Goal: Entertainment & Leisure: Consume media (video, audio)

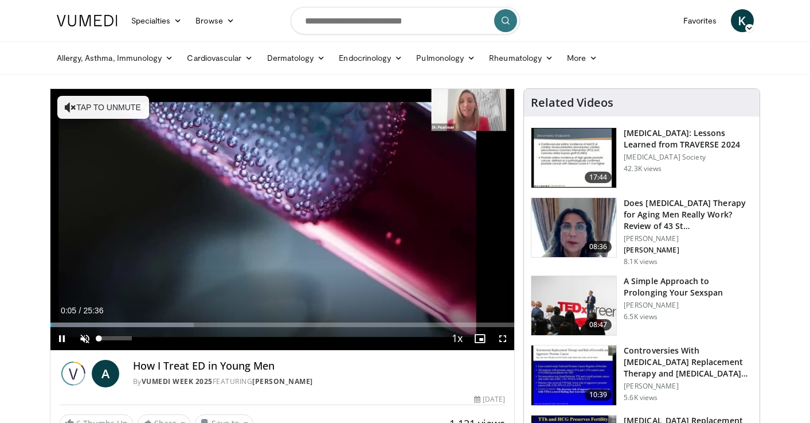
click at [83, 334] on span "Video Player" at bounding box center [84, 338] width 23 height 23
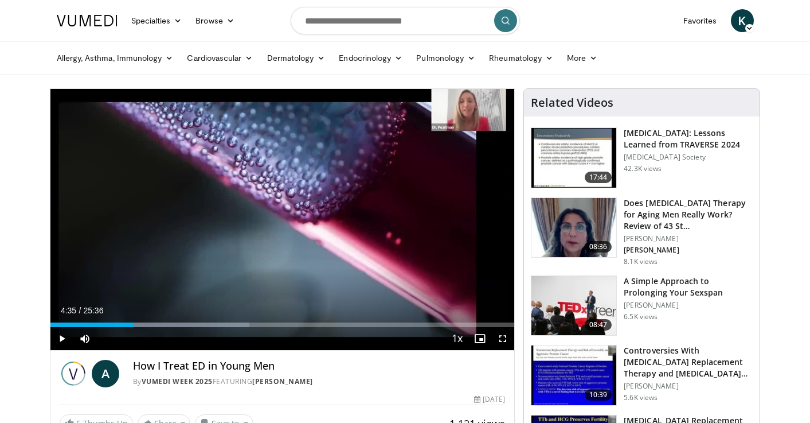
click at [633, 30] on nav "Specialties Adult & Family Medicine Allergy, Asthma, Immunology Anesthesiology …" at bounding box center [405, 20] width 711 height 41
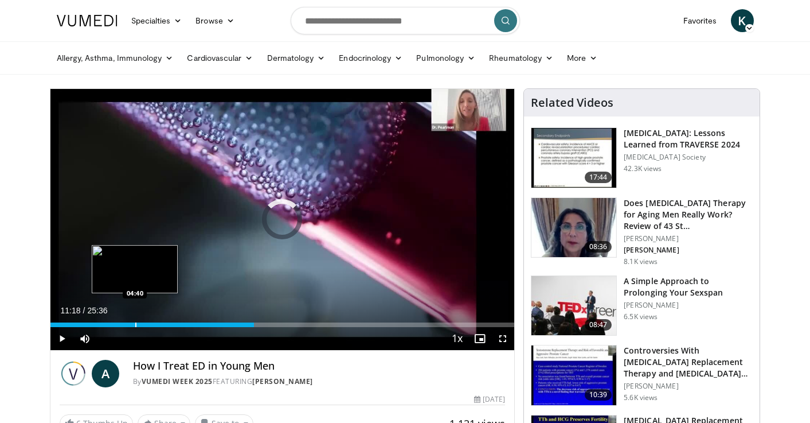
drag, startPoint x: 135, startPoint y: 326, endPoint x: 267, endPoint y: 323, distance: 131.9
click at [136, 326] on div "Progress Bar" at bounding box center [135, 324] width 1 height 5
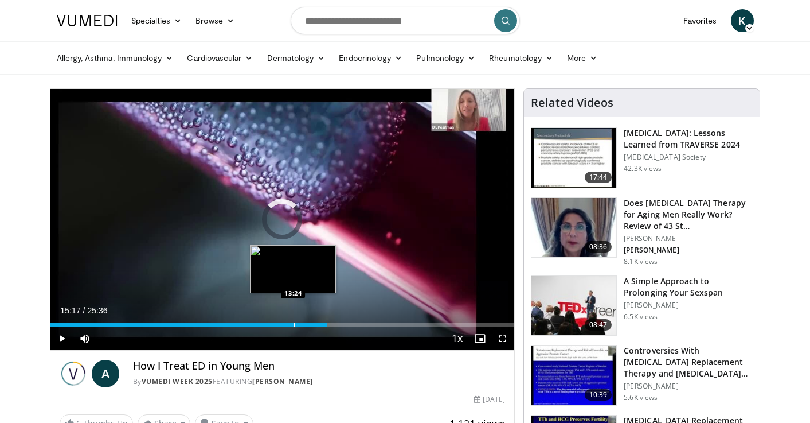
drag, startPoint x: 270, startPoint y: 321, endPoint x: 323, endPoint y: 325, distance: 52.9
click at [328, 329] on div "Current Time 15:17 / Duration 25:36 Play Skip Backward Skip Forward Mute 30% Lo…" at bounding box center [282, 338] width 464 height 23
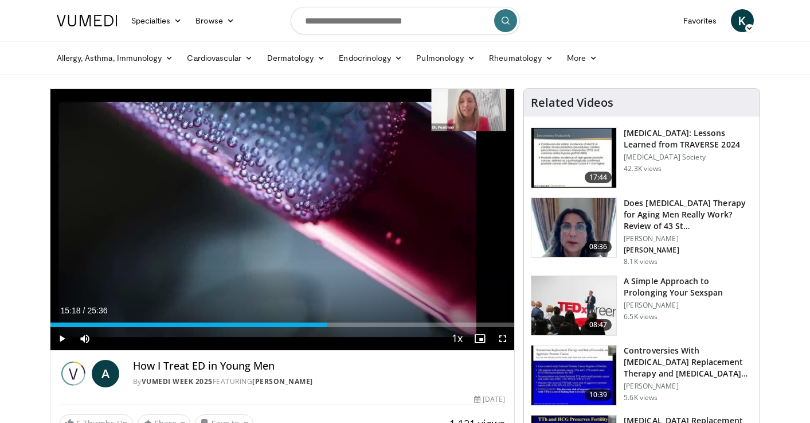
drag, startPoint x: 325, startPoint y: 329, endPoint x: 363, endPoint y: 333, distance: 38.1
click at [363, 333] on div "Current Time 15:18 / Duration 25:36 Play Skip Backward Skip Forward Mute 30% Lo…" at bounding box center [282, 338] width 464 height 23
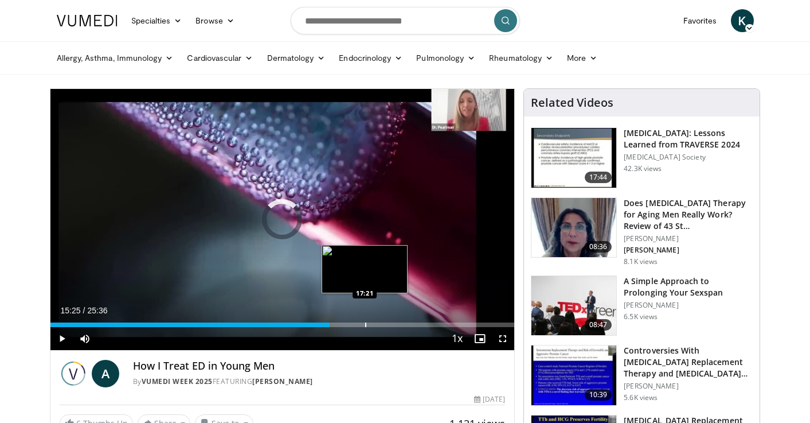
drag, startPoint x: 329, startPoint y: 325, endPoint x: 383, endPoint y: 325, distance: 53.9
click at [366, 325] on div "Progress Bar" at bounding box center [365, 324] width 1 height 5
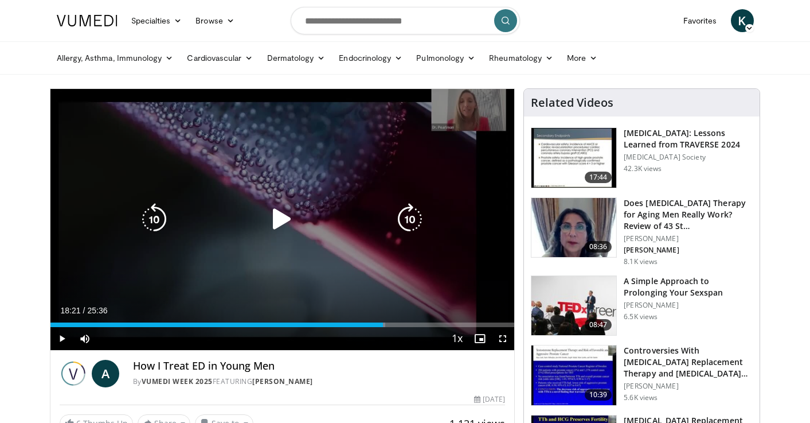
click at [280, 223] on icon "Video Player" at bounding box center [282, 219] width 32 height 32
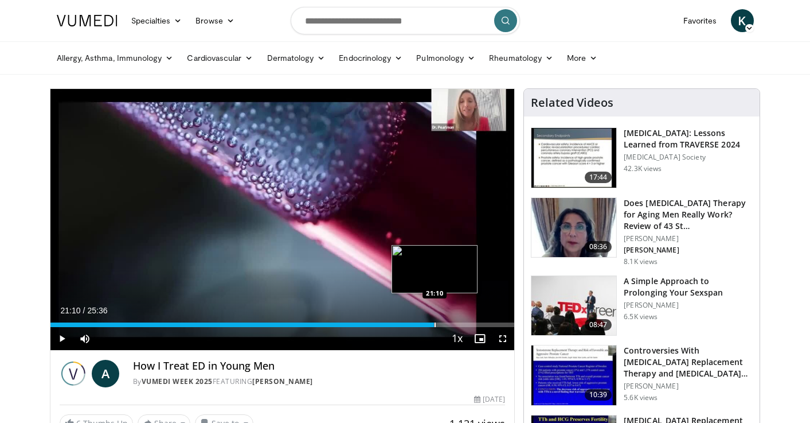
drag, startPoint x: 385, startPoint y: 324, endPoint x: 435, endPoint y: 324, distance: 50.5
click at [435, 324] on div "Progress Bar" at bounding box center [435, 324] width 1 height 5
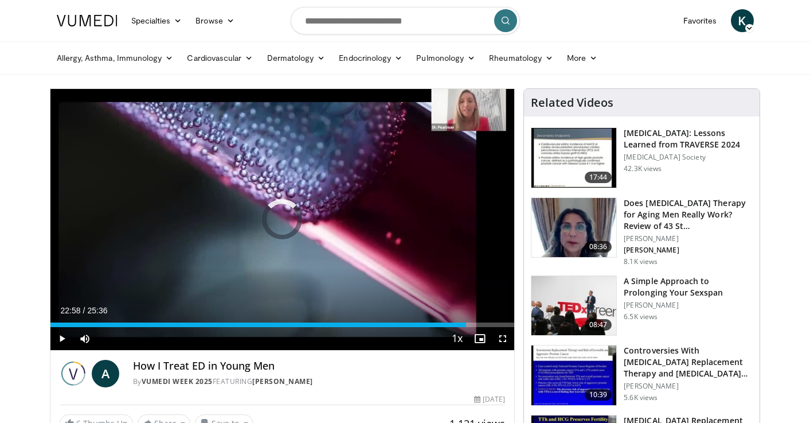
drag, startPoint x: 452, startPoint y: 326, endPoint x: 468, endPoint y: 327, distance: 15.5
click at [468, 327] on div "Current Time 22:58 / Duration 25:36 Play Skip Backward Skip Forward Mute 30% Lo…" at bounding box center [282, 338] width 464 height 23
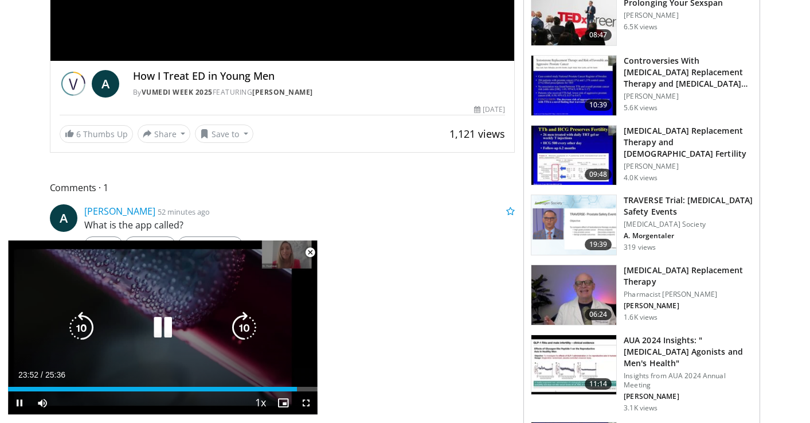
scroll to position [299, 0]
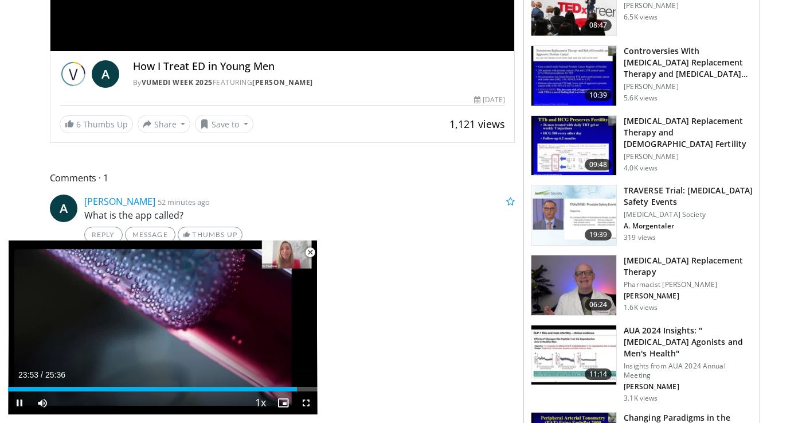
click at [310, 252] on span "Video Player" at bounding box center [310, 252] width 23 height 23
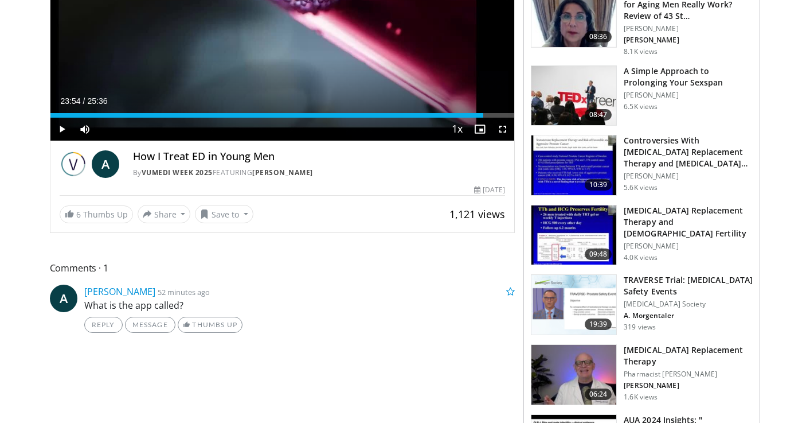
scroll to position [200, 0]
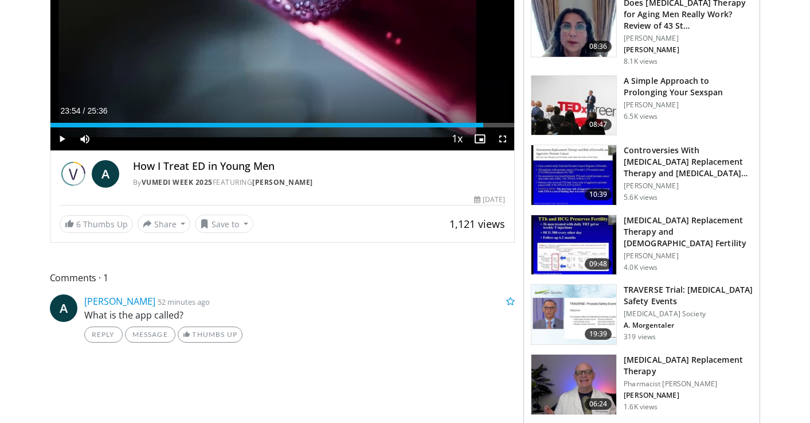
click at [61, 139] on span "Video Player" at bounding box center [61, 138] width 23 height 23
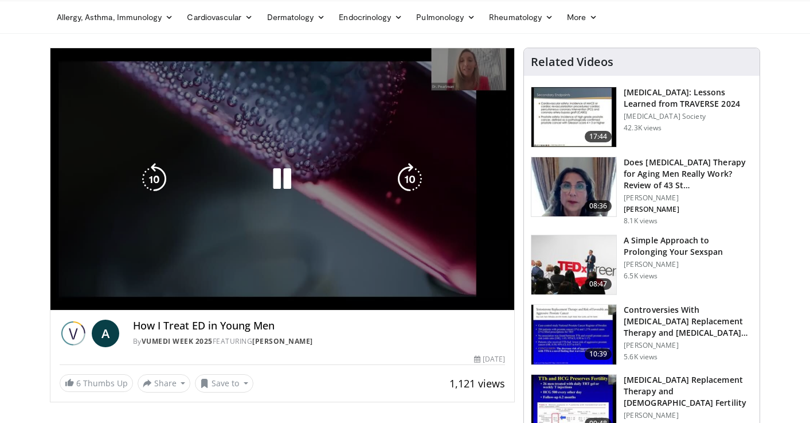
scroll to position [171, 0]
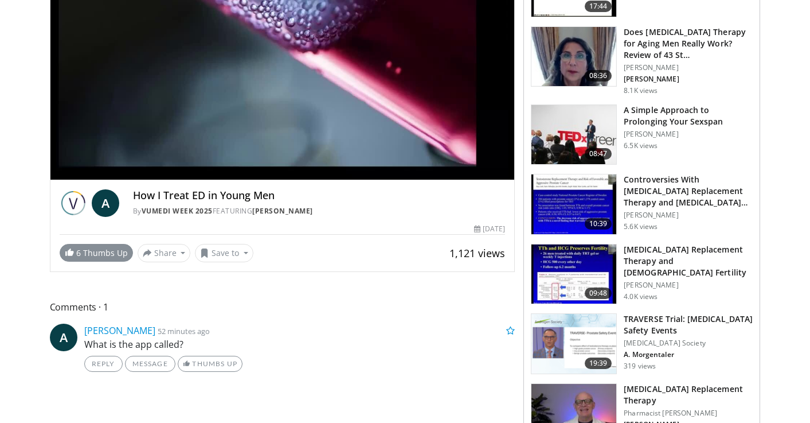
click at [97, 251] on link "6 Thumbs Up" at bounding box center [96, 253] width 73 height 18
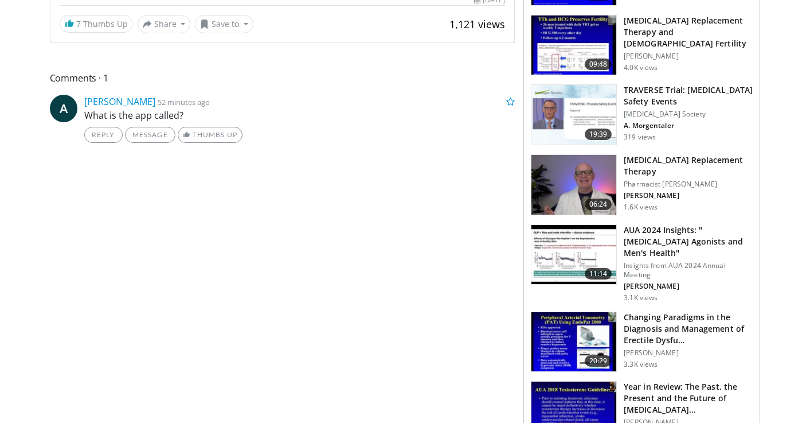
scroll to position [126, 0]
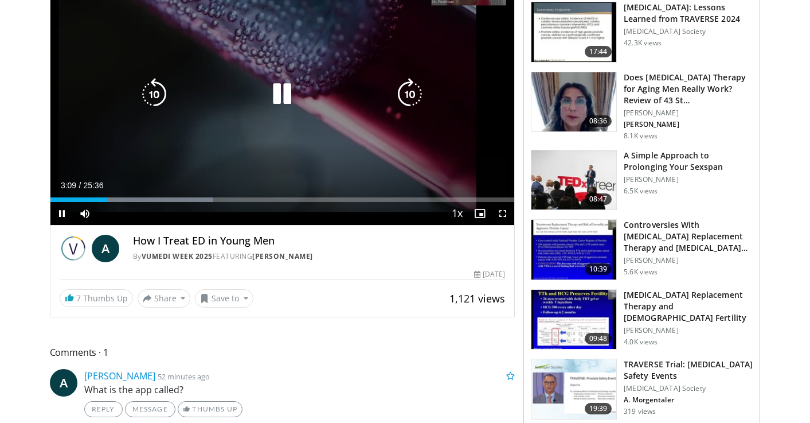
click at [286, 93] on icon "Video Player" at bounding box center [282, 94] width 32 height 32
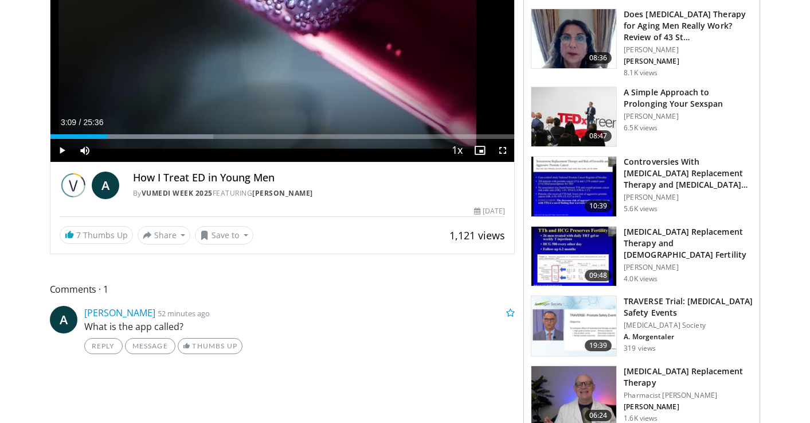
scroll to position [190, 0]
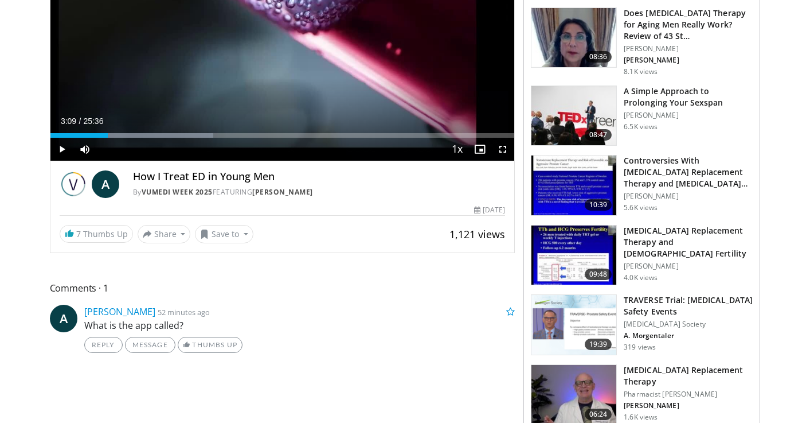
click at [73, 289] on span "Comments 1" at bounding box center [283, 287] width 466 height 15
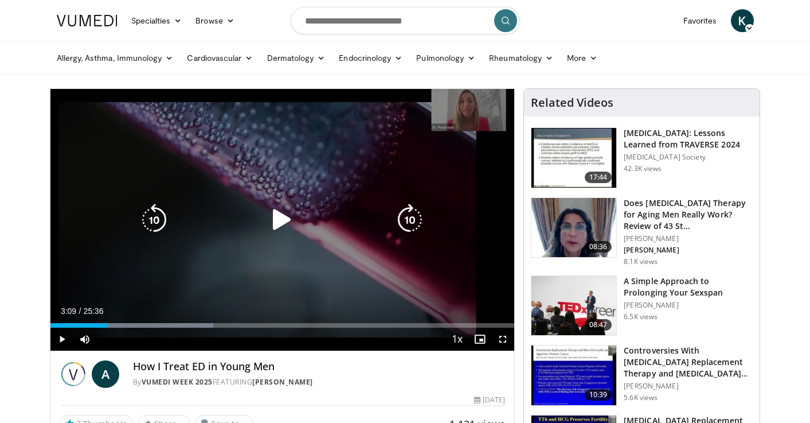
scroll to position [0, 0]
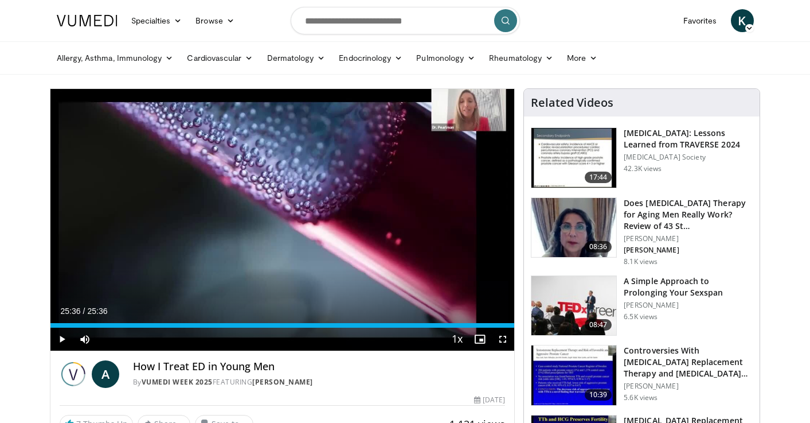
drag, startPoint x: 108, startPoint y: 325, endPoint x: 535, endPoint y: 318, distance: 426.6
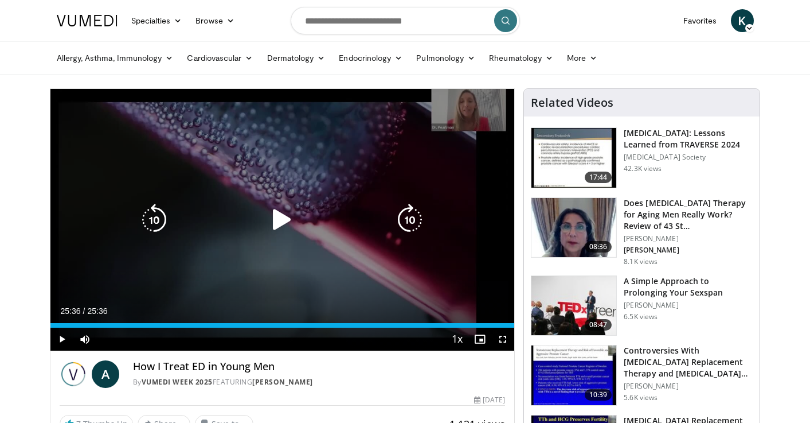
click at [407, 214] on icon "Video Player" at bounding box center [410, 220] width 32 height 32
click at [279, 217] on icon "Video Player" at bounding box center [282, 220] width 32 height 32
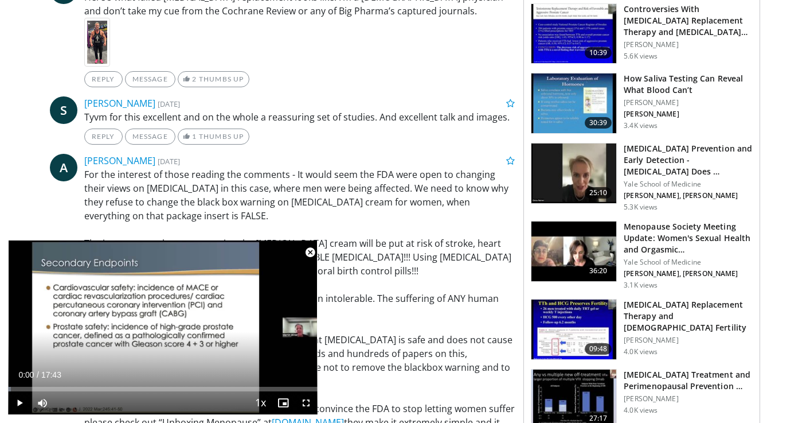
scroll to position [696, 0]
drag, startPoint x: 84, startPoint y: 116, endPoint x: 103, endPoint y: 116, distance: 19.5
click at [103, 116] on p "Tyvm for this excellent and on the whole a reassuring set of studies. And excel…" at bounding box center [299, 117] width 431 height 14
copy p "Tyvm"
click at [311, 253] on span "Video Player" at bounding box center [310, 252] width 23 height 23
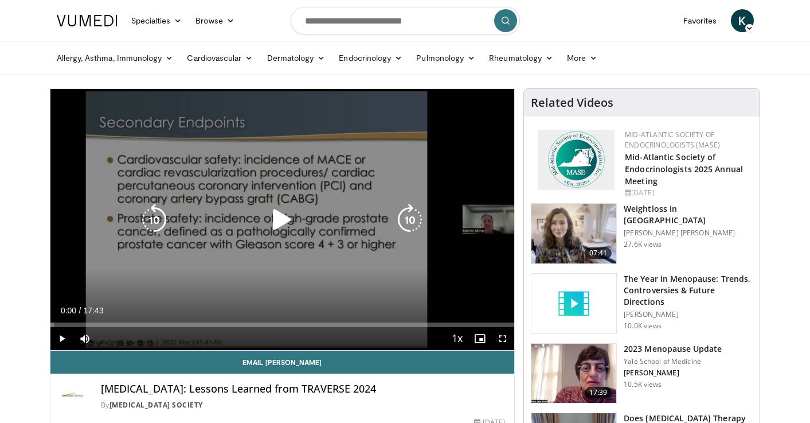
scroll to position [0, 0]
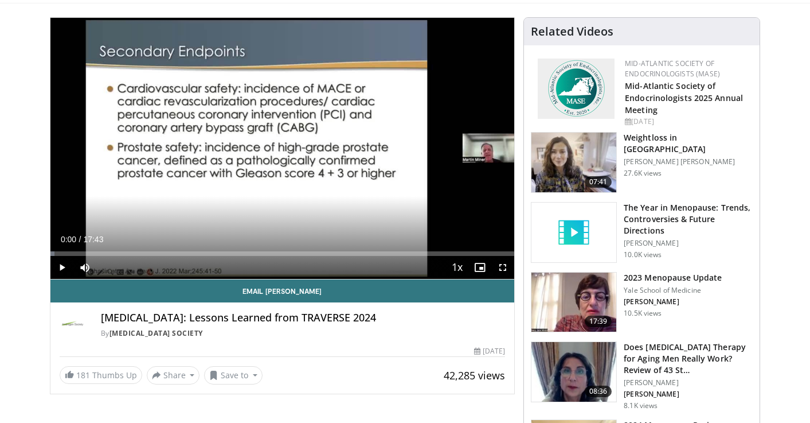
scroll to position [72, 0]
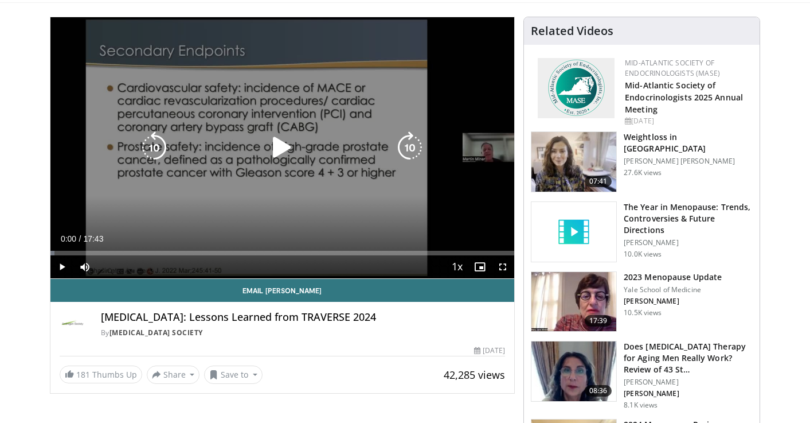
click at [277, 143] on icon "Video Player" at bounding box center [282, 147] width 32 height 32
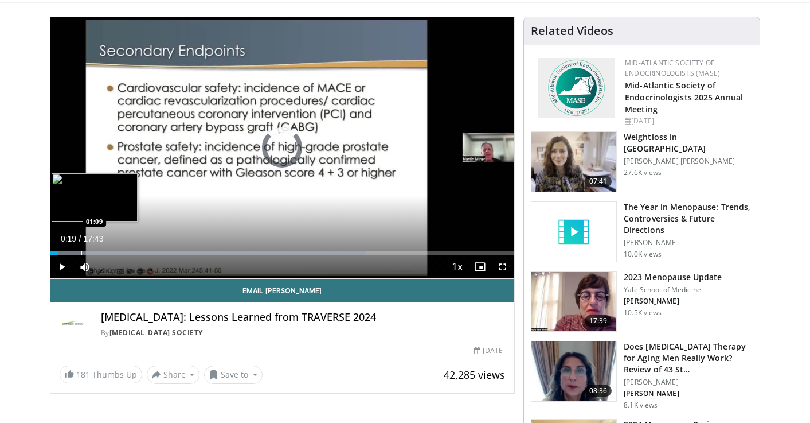
drag, startPoint x: 58, startPoint y: 253, endPoint x: 88, endPoint y: 253, distance: 29.8
click at [82, 253] on div "Progress Bar" at bounding box center [81, 253] width 1 height 5
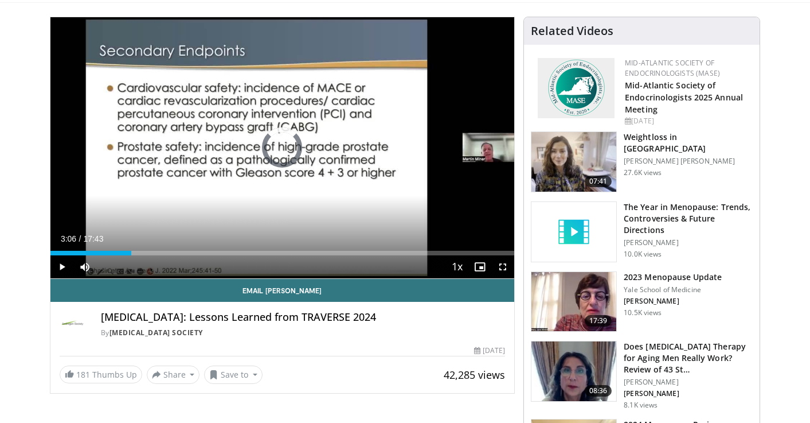
drag, startPoint x: 88, startPoint y: 253, endPoint x: 139, endPoint y: 256, distance: 51.1
click at [139, 256] on div "Current Time 3:06 / Duration 17:43 Play Skip Backward Skip Forward Mute 0% Load…" at bounding box center [282, 266] width 464 height 23
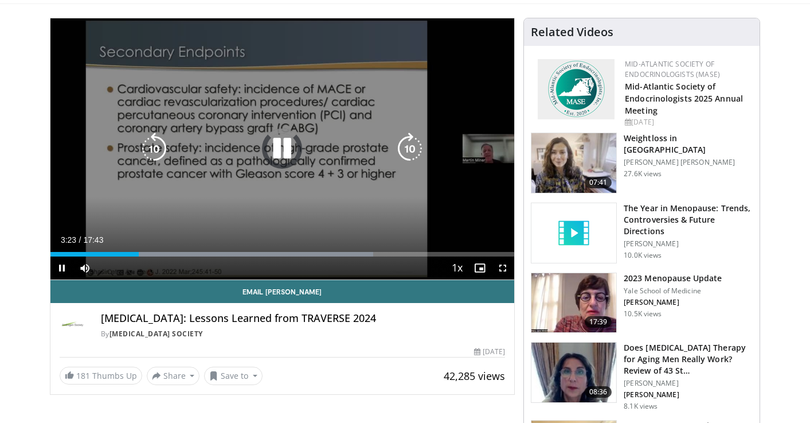
drag, startPoint x: 137, startPoint y: 255, endPoint x: 192, endPoint y: 256, distance: 54.5
click at [192, 256] on video-js "**********" at bounding box center [282, 148] width 464 height 261
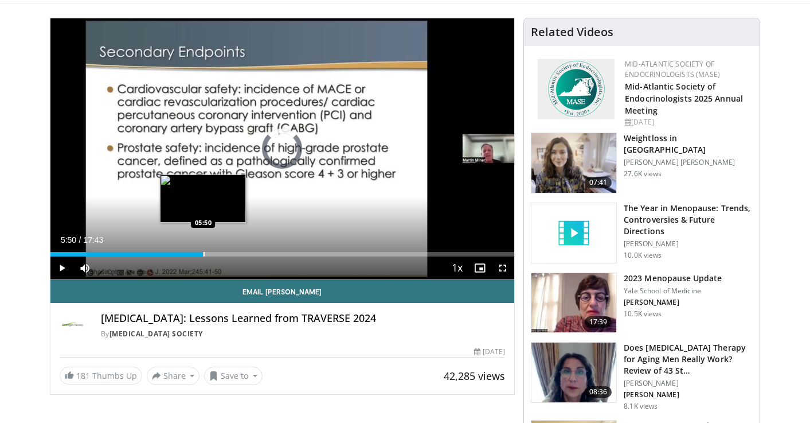
drag, startPoint x: 140, startPoint y: 253, endPoint x: 202, endPoint y: 254, distance: 62.5
click at [204, 254] on div "Progress Bar" at bounding box center [204, 254] width 1 height 5
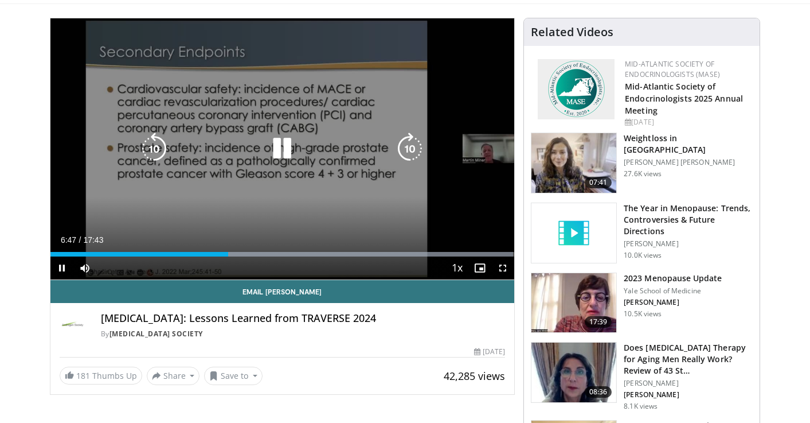
click at [280, 149] on icon "Video Player" at bounding box center [282, 148] width 32 height 32
